Goal: Information Seeking & Learning: Learn about a topic

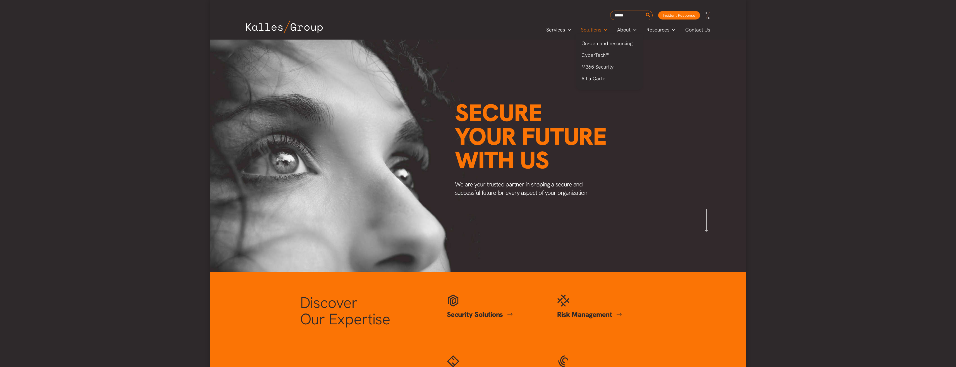
scroll to position [0, 653]
click at [692, 32] on span "Contact Us" at bounding box center [697, 30] width 25 height 8
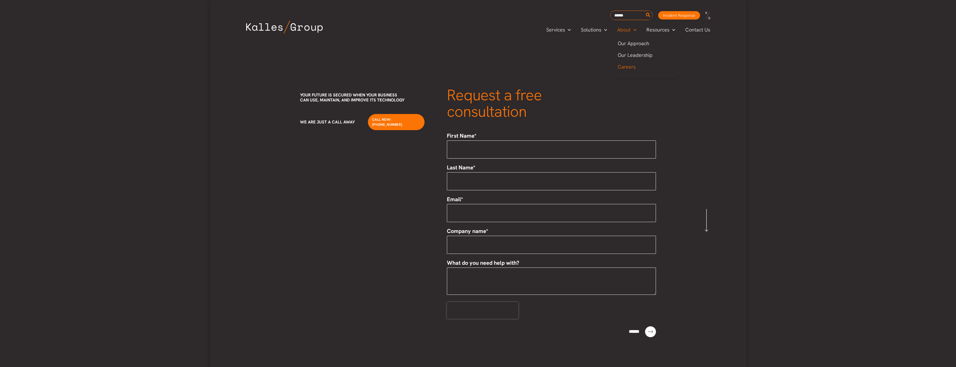
click at [626, 66] on span "Careers" at bounding box center [626, 67] width 18 height 6
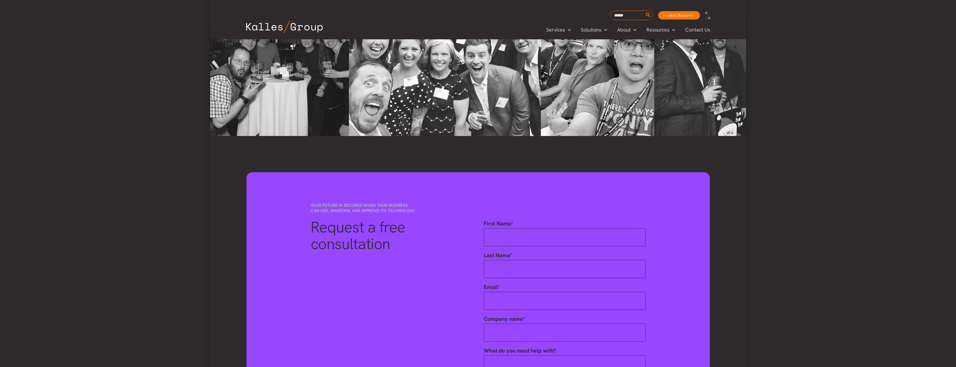
scroll to position [1754, 0]
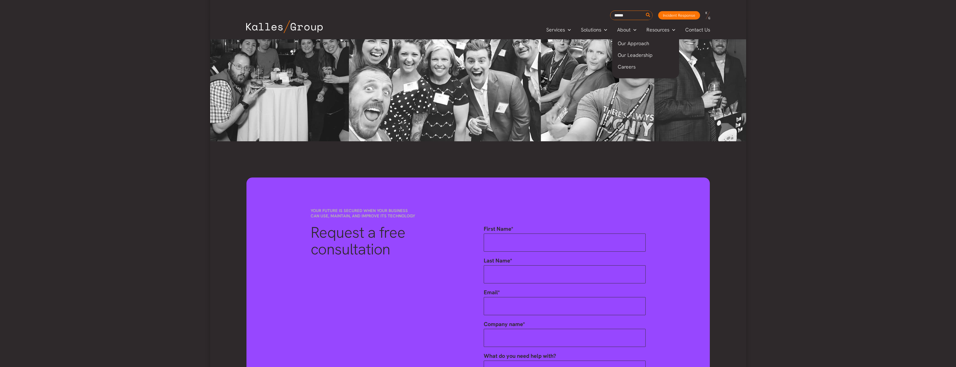
click at [626, 67] on span "Careers" at bounding box center [626, 67] width 18 height 6
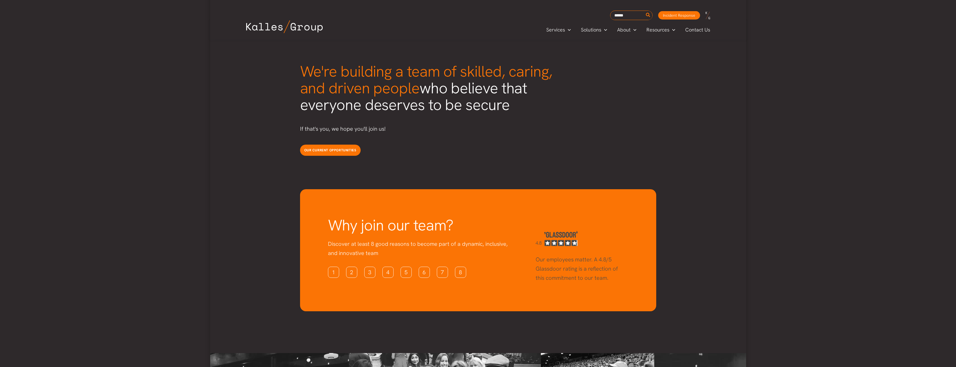
scroll to position [1363, 0]
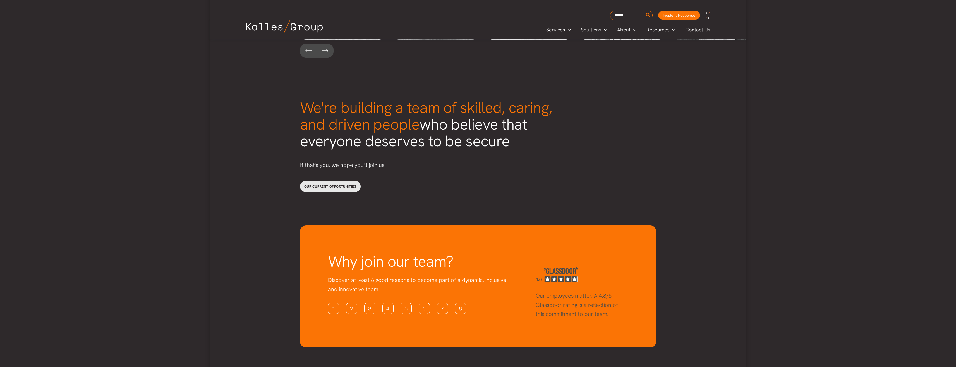
click at [344, 181] on link "Our current opportunities" at bounding box center [330, 186] width 61 height 11
click at [278, 25] on img at bounding box center [284, 26] width 76 height 13
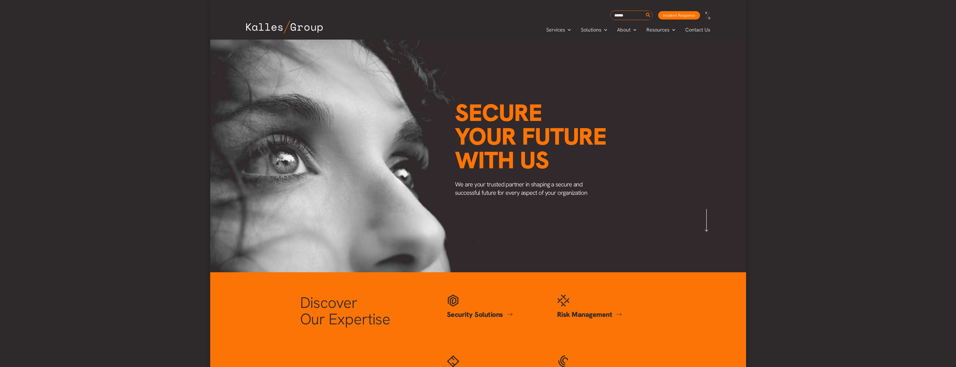
click at [268, 26] on img at bounding box center [284, 27] width 76 height 13
